Goal: Task Accomplishment & Management: Manage account settings

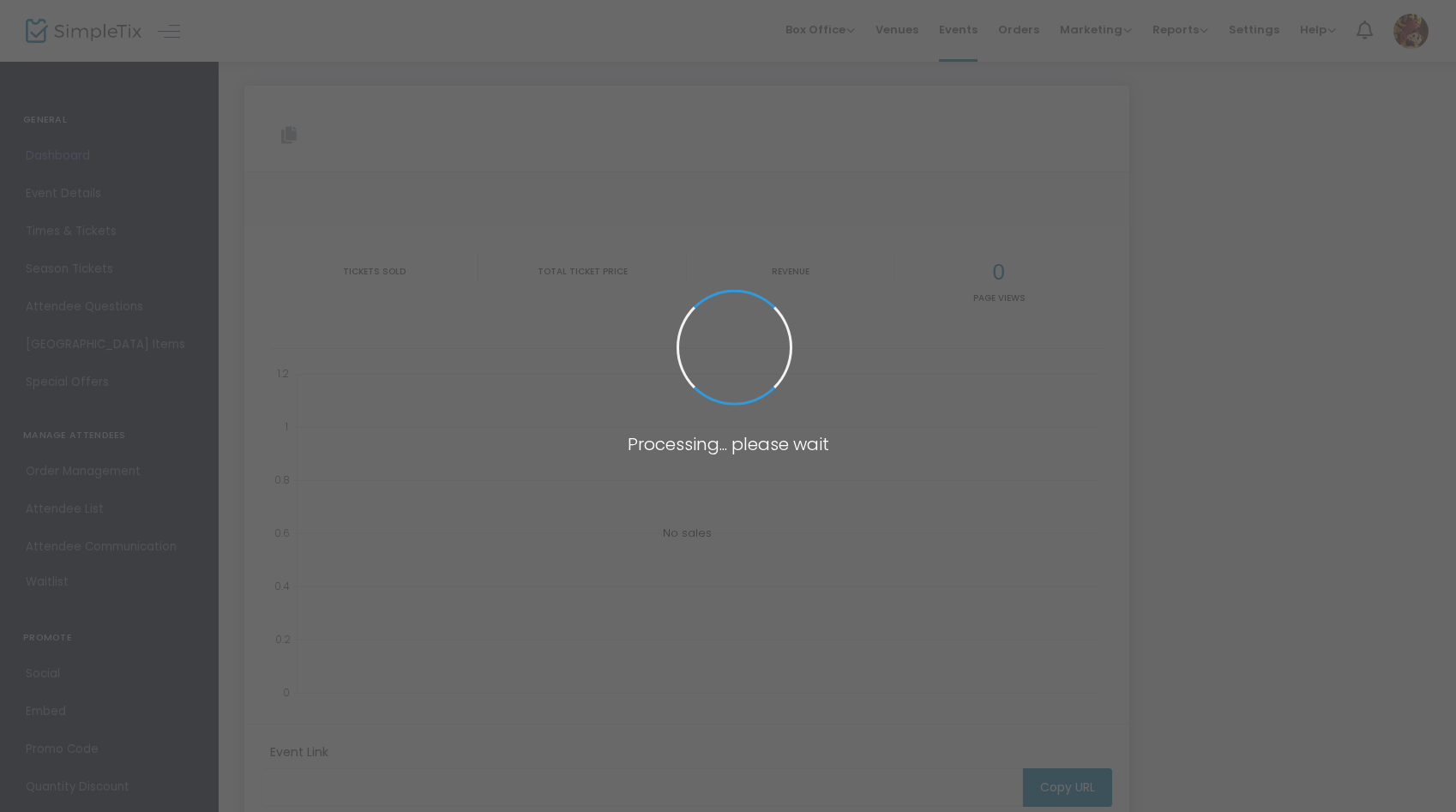
type input "[URL][DOMAIN_NAME]"
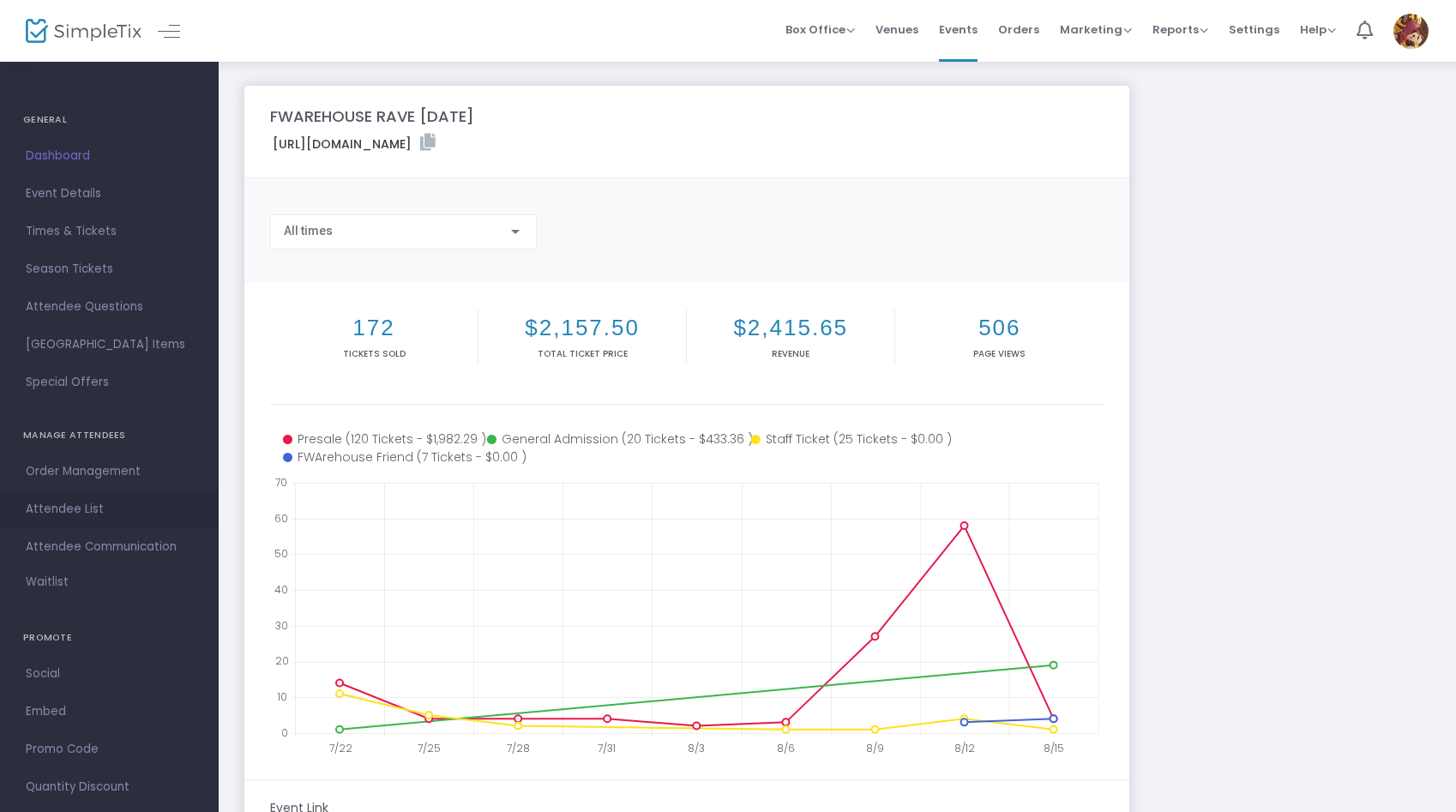
click at [86, 514] on span "Attendee List" at bounding box center [109, 509] width 168 height 22
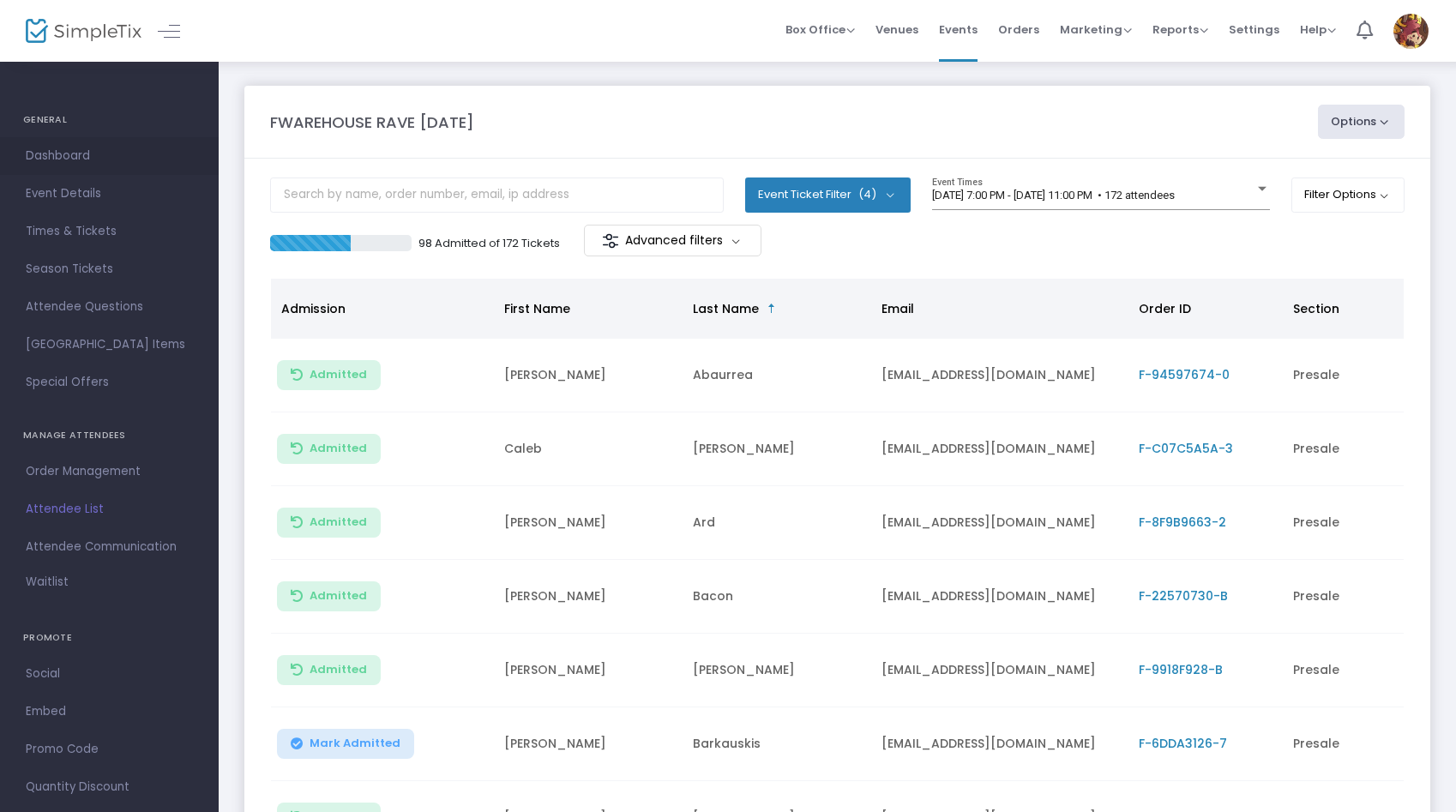
click at [103, 163] on span "Dashboard" at bounding box center [109, 155] width 168 height 22
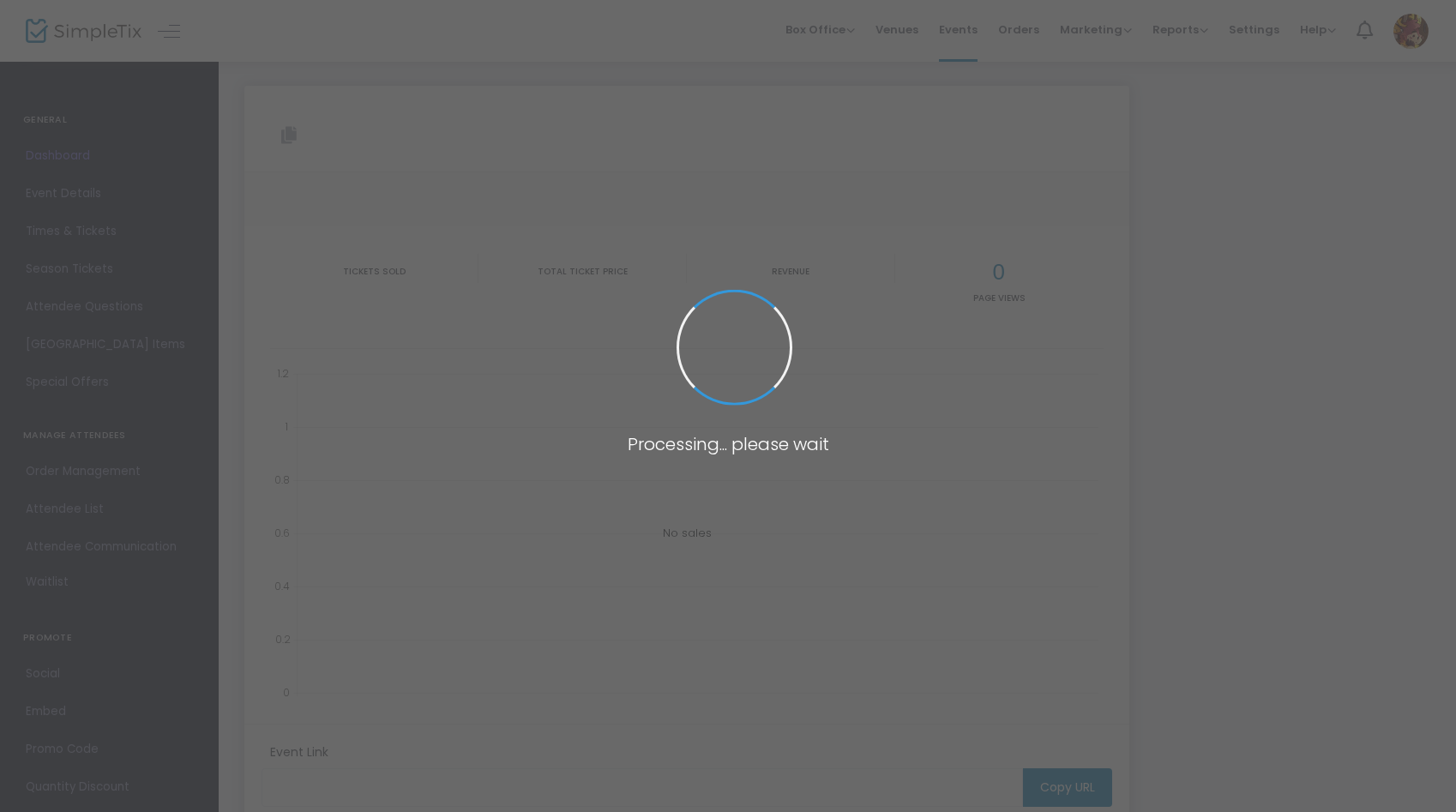
type input "[URL][DOMAIN_NAME]"
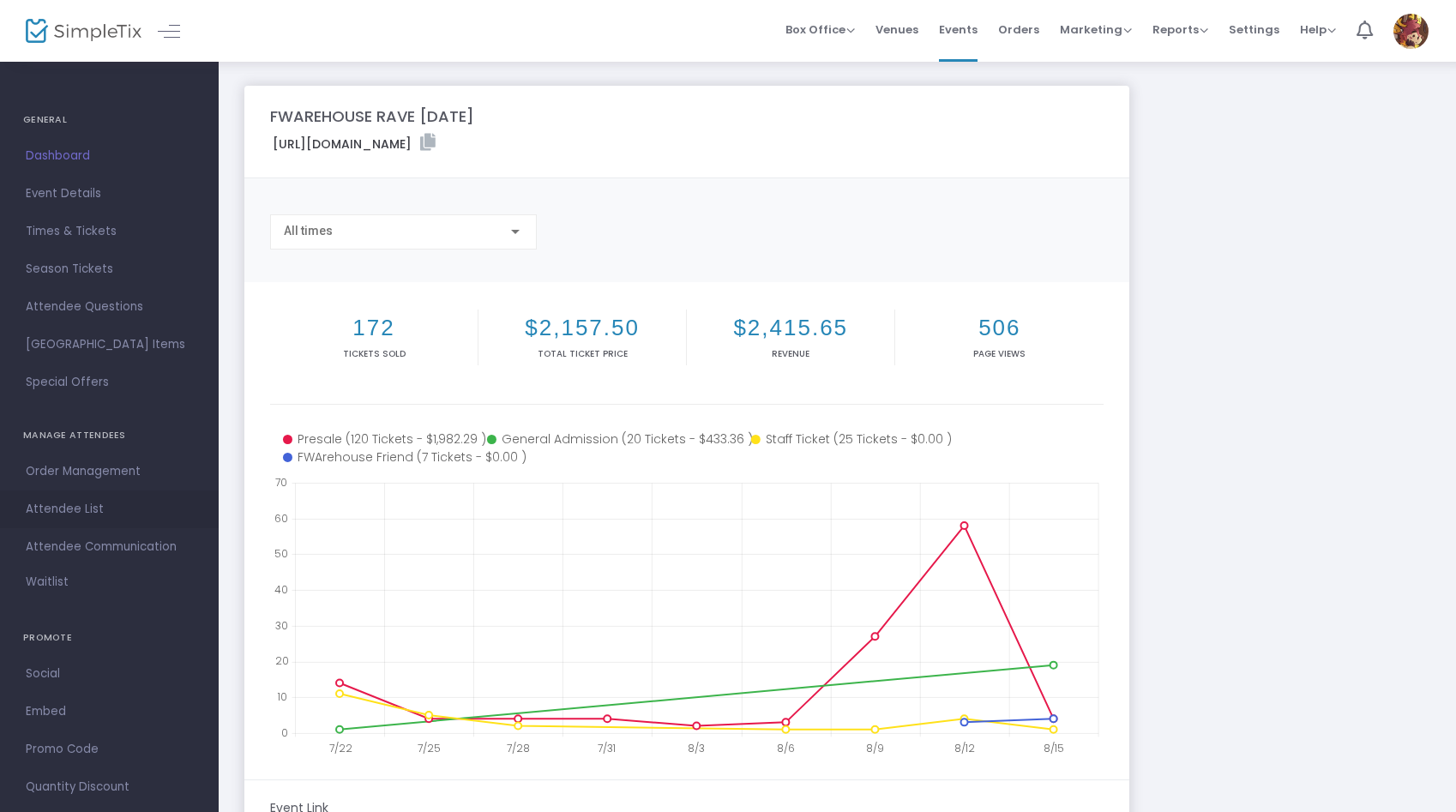
click at [131, 507] on span "Attendee List" at bounding box center [109, 509] width 168 height 22
